Goal: Information Seeking & Learning: Learn about a topic

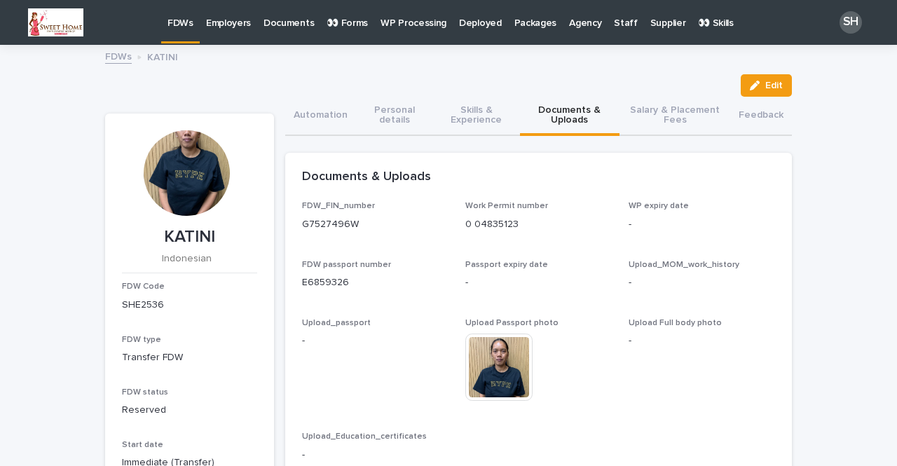
click at [181, 23] on p "FDWs" at bounding box center [181, 14] width 26 height 29
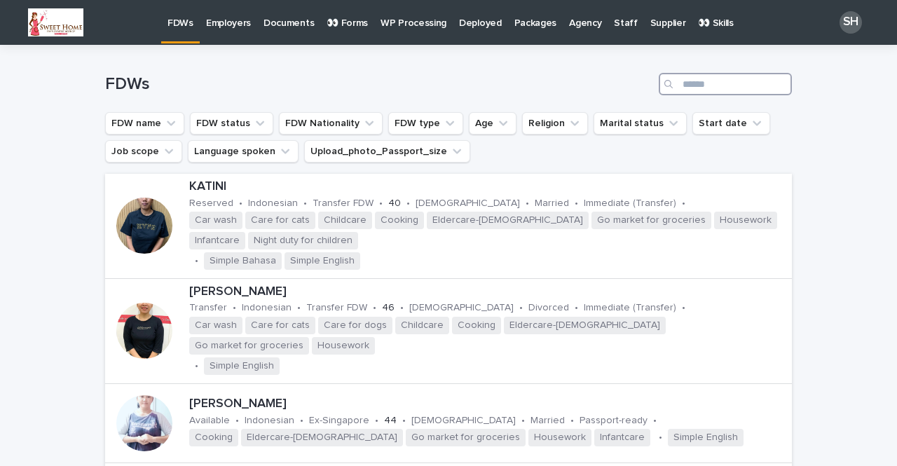
click at [732, 95] on input "Search" at bounding box center [725, 84] width 133 height 22
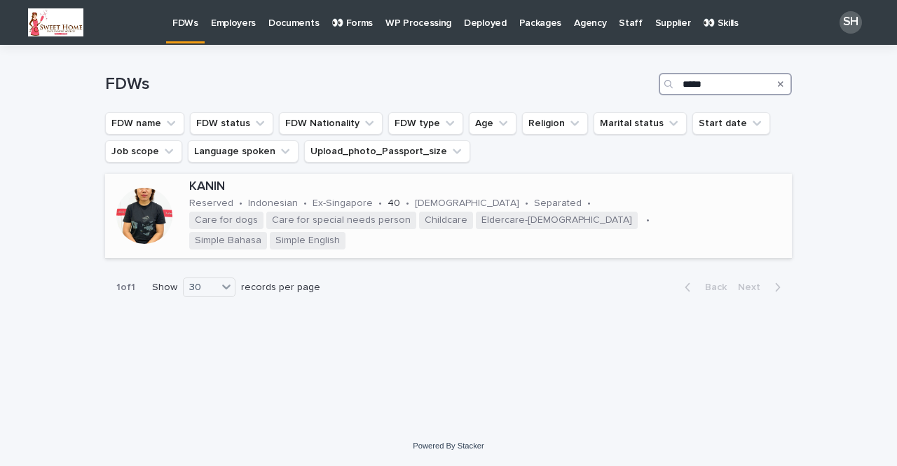
type input "*****"
click at [144, 217] on div at bounding box center [144, 216] width 56 height 56
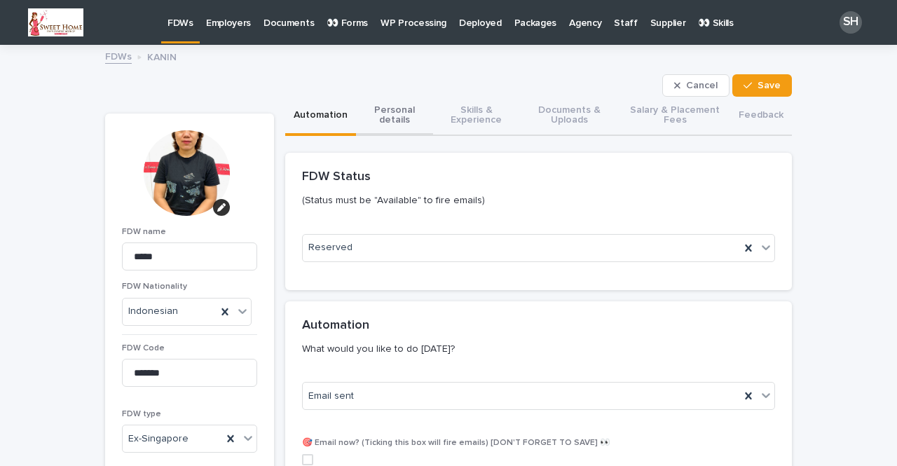
click at [388, 101] on button "Personal details" at bounding box center [394, 116] width 77 height 39
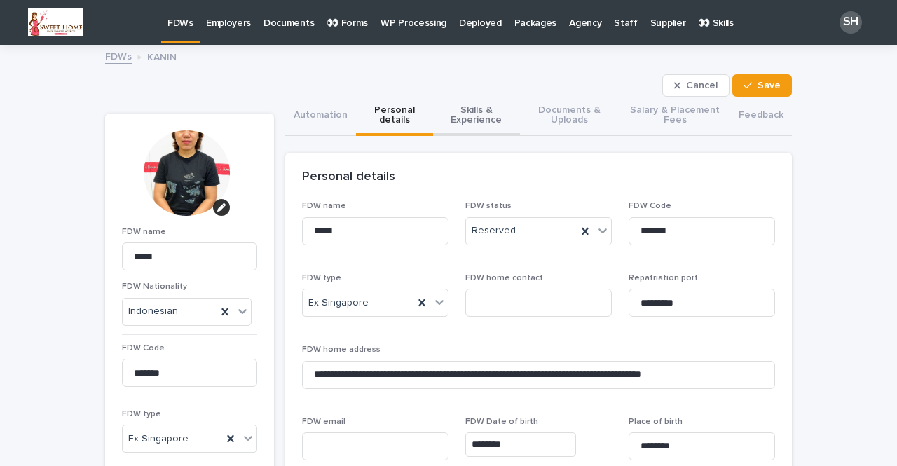
click at [474, 118] on button "Skills & Experience" at bounding box center [476, 116] width 87 height 39
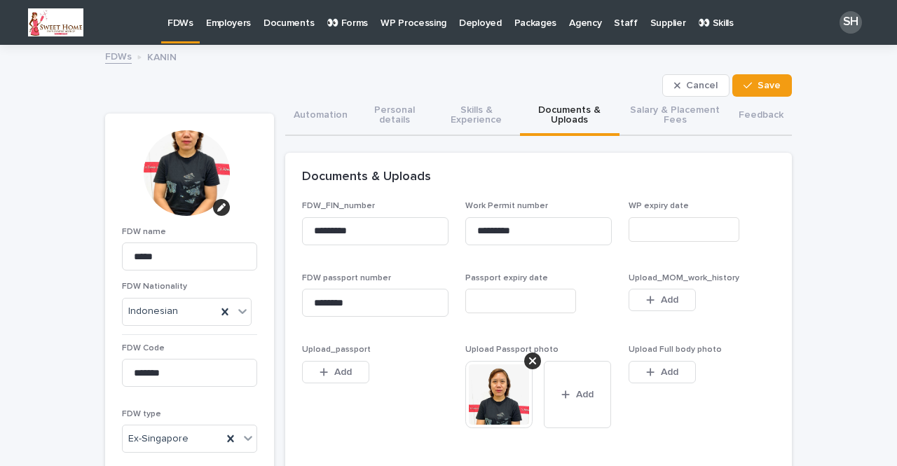
click at [561, 110] on button "Documents & Uploads" at bounding box center [570, 116] width 100 height 39
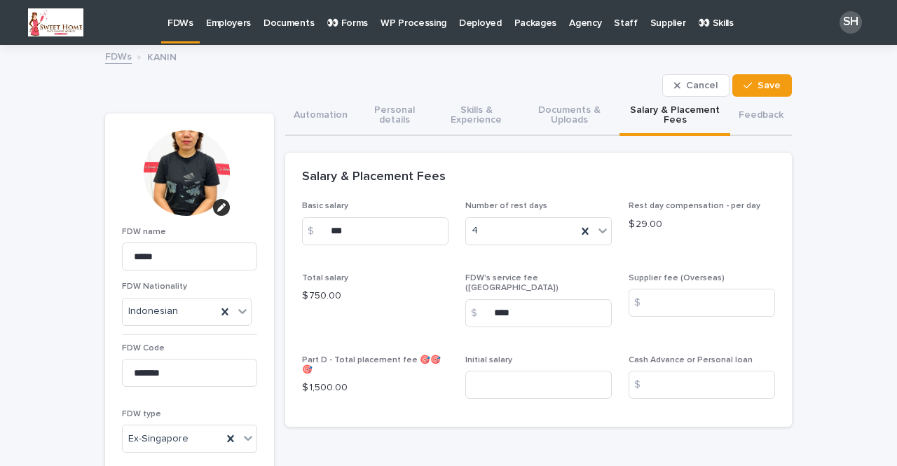
click at [672, 114] on button "Salary & Placement Fees" at bounding box center [675, 116] width 111 height 39
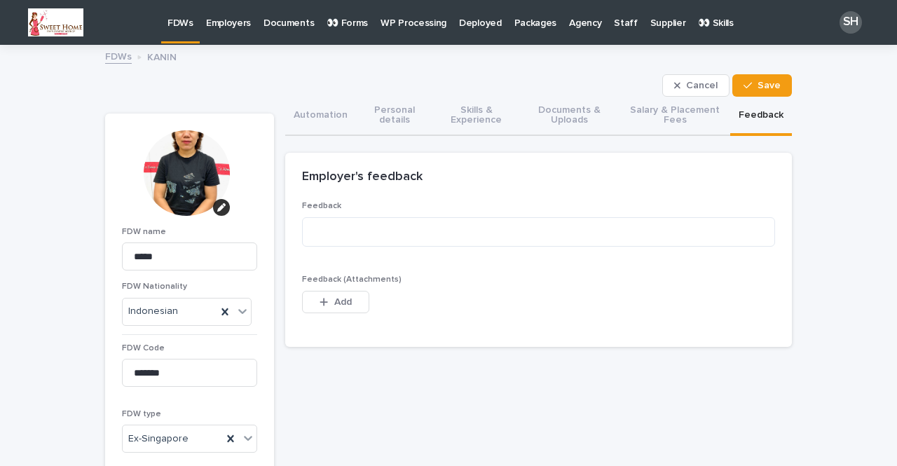
click at [753, 118] on button "Feedback" at bounding box center [762, 116] width 62 height 39
click at [670, 109] on button "Salary & Placement Fees" at bounding box center [675, 116] width 111 height 39
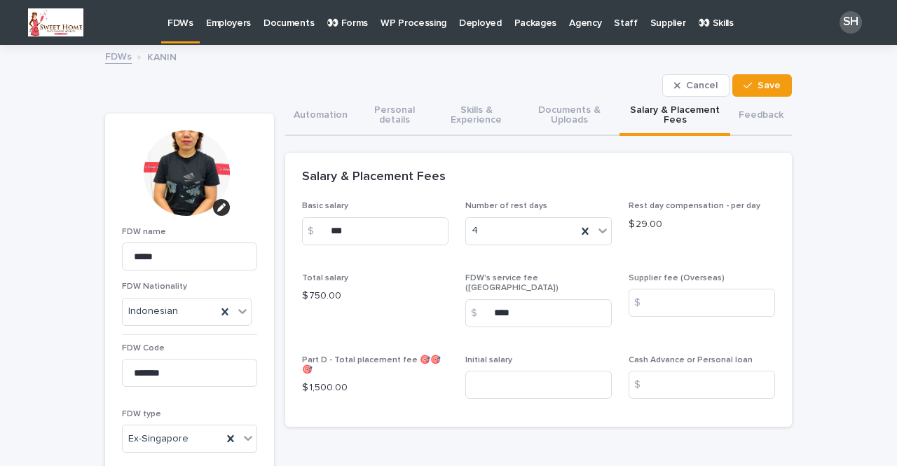
click at [179, 12] on p "FDWs" at bounding box center [181, 14] width 26 height 29
